Goal: Information Seeking & Learning: Check status

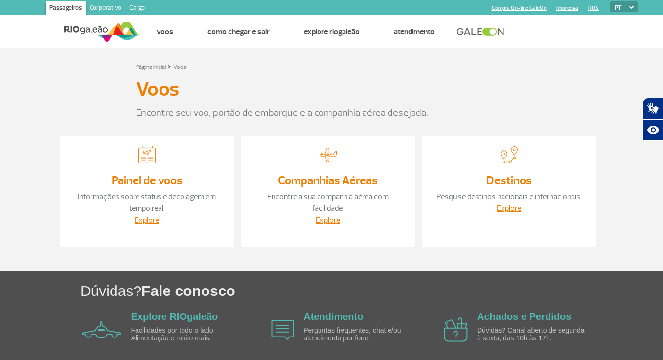
click at [153, 178] on link "Painel de voos" at bounding box center [147, 180] width 71 height 15
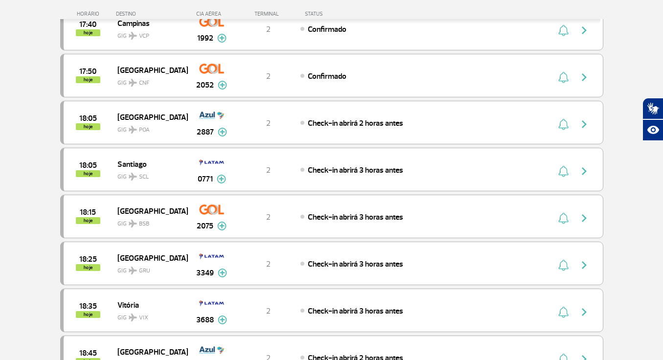
scroll to position [681, 0]
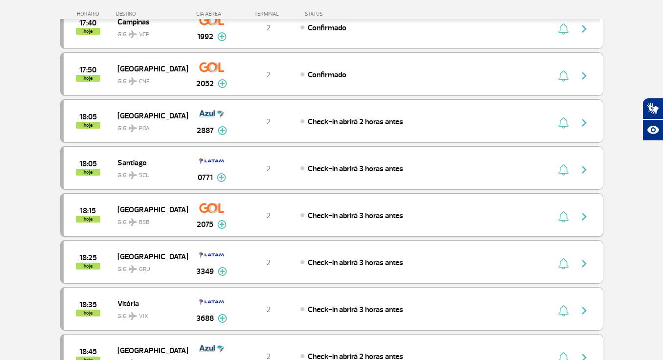
click at [584, 215] on img "button" at bounding box center [585, 217] width 12 height 12
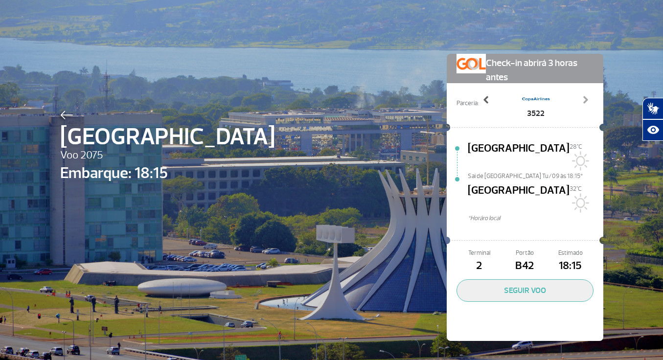
click at [488, 99] on span at bounding box center [487, 100] width 10 height 10
click at [631, 188] on div "Brasília Voo 2075 Embarque: 18:15 Check-in abrirá 3 horas antes Parceria: 1982 …" at bounding box center [331, 183] width 663 height 366
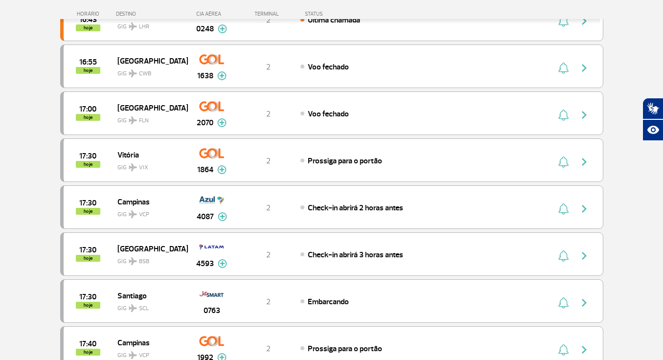
scroll to position [265, 0]
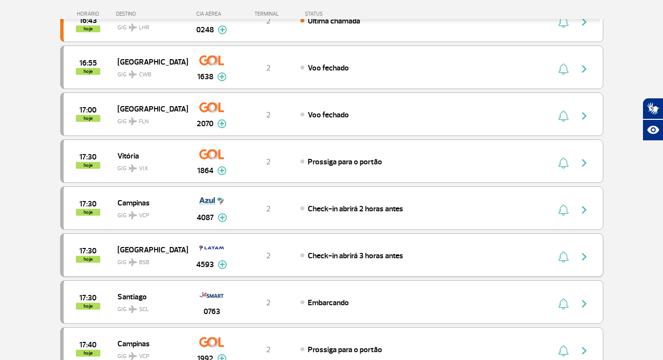
click at [585, 255] on img "button" at bounding box center [585, 257] width 12 height 12
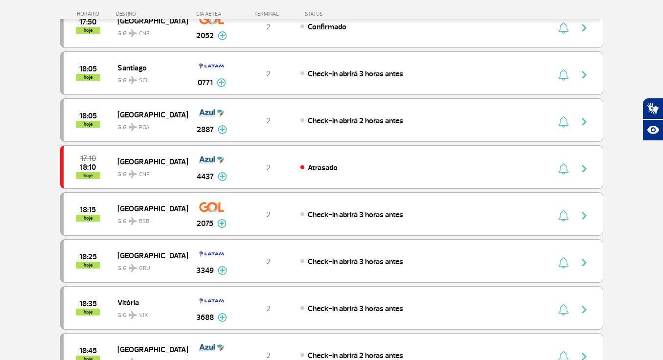
scroll to position [634, 0]
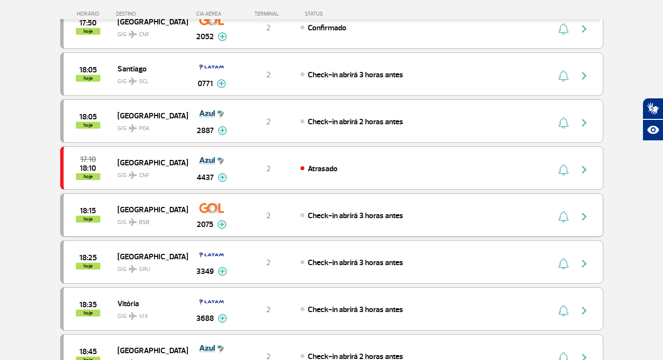
click at [586, 215] on img "button" at bounding box center [585, 217] width 12 height 12
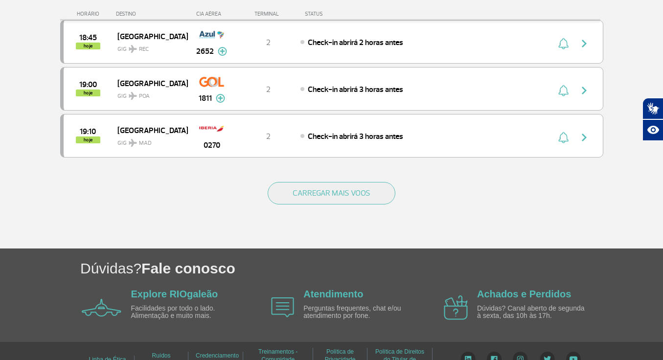
scroll to position [952, 0]
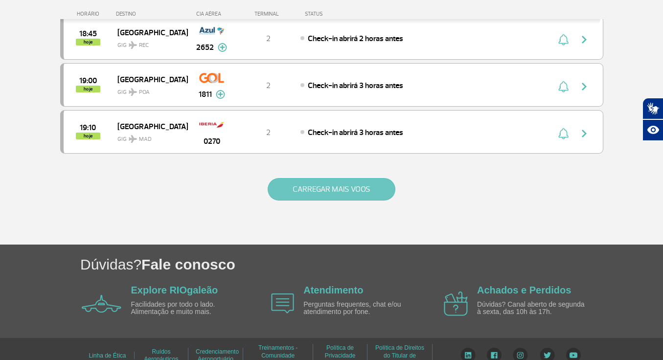
click at [341, 190] on button "CARREGAR MAIS VOOS" at bounding box center [332, 189] width 128 height 23
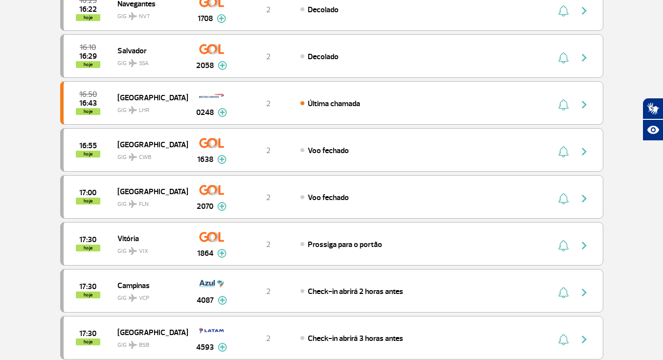
scroll to position [0, 0]
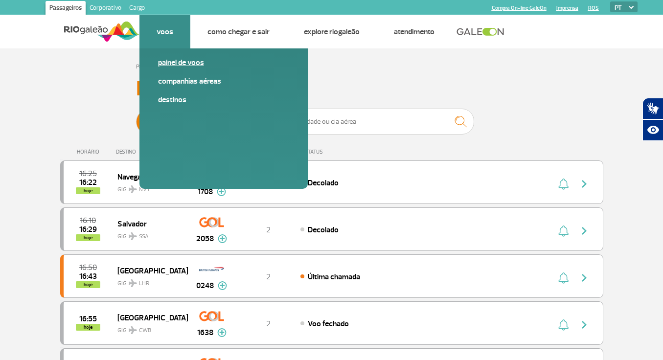
click at [174, 61] on link "Painel de voos" at bounding box center [223, 62] width 131 height 11
click at [174, 64] on link "Painel de voos" at bounding box center [223, 62] width 131 height 11
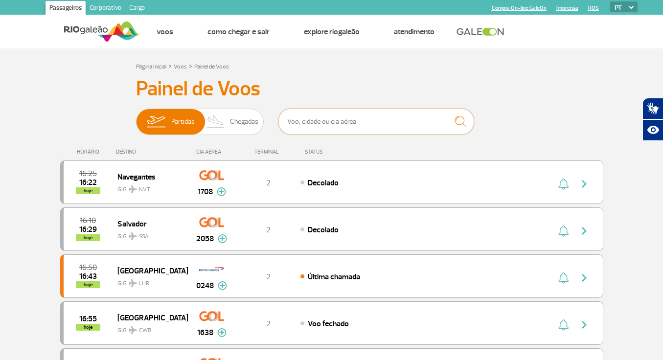
click at [397, 121] on input "text" at bounding box center [377, 122] width 196 height 26
type input "gol"
